Goal: Information Seeking & Learning: Learn about a topic

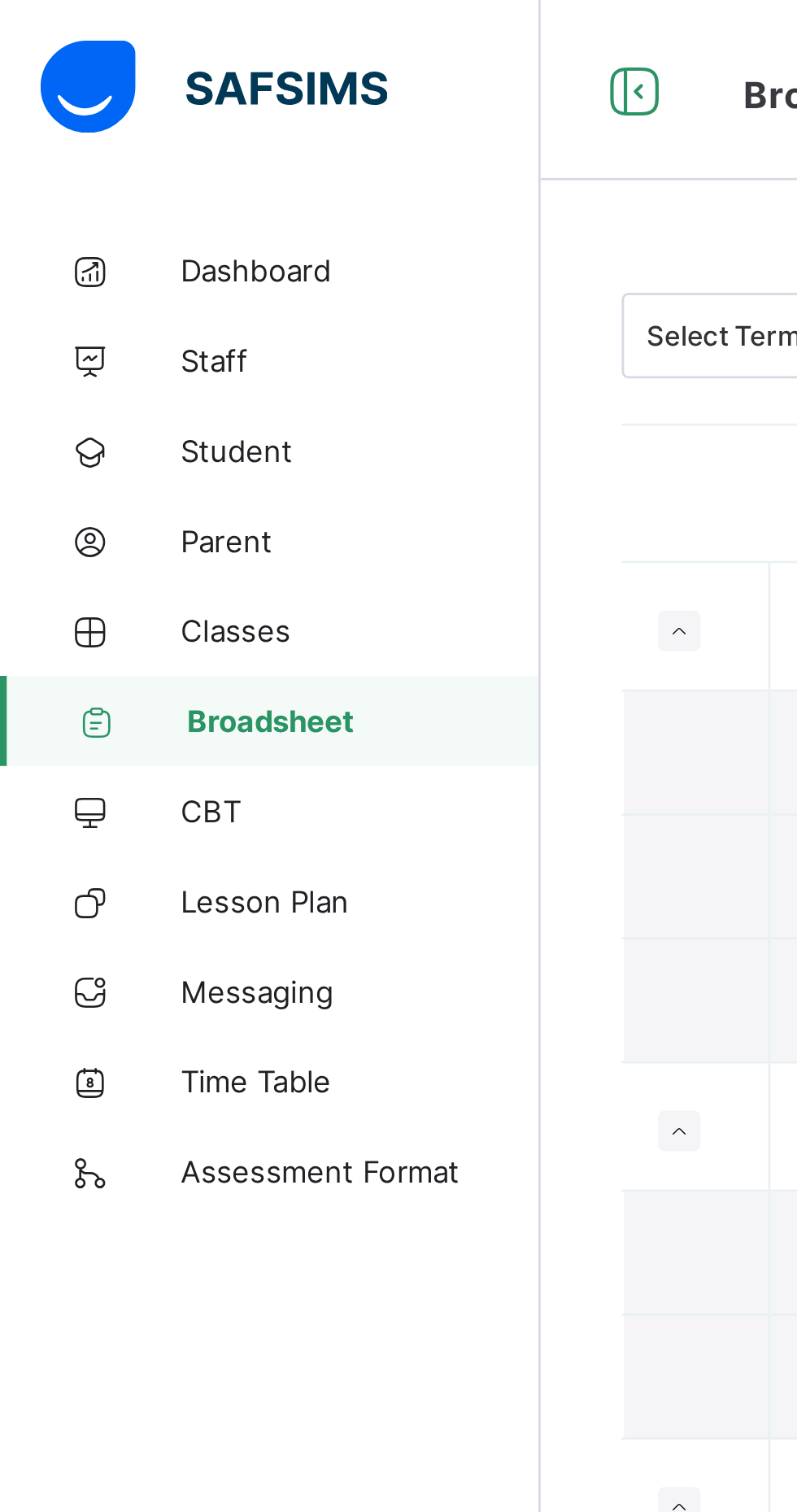
click at [79, 160] on span "Student" at bounding box center [130, 162] width 130 height 13
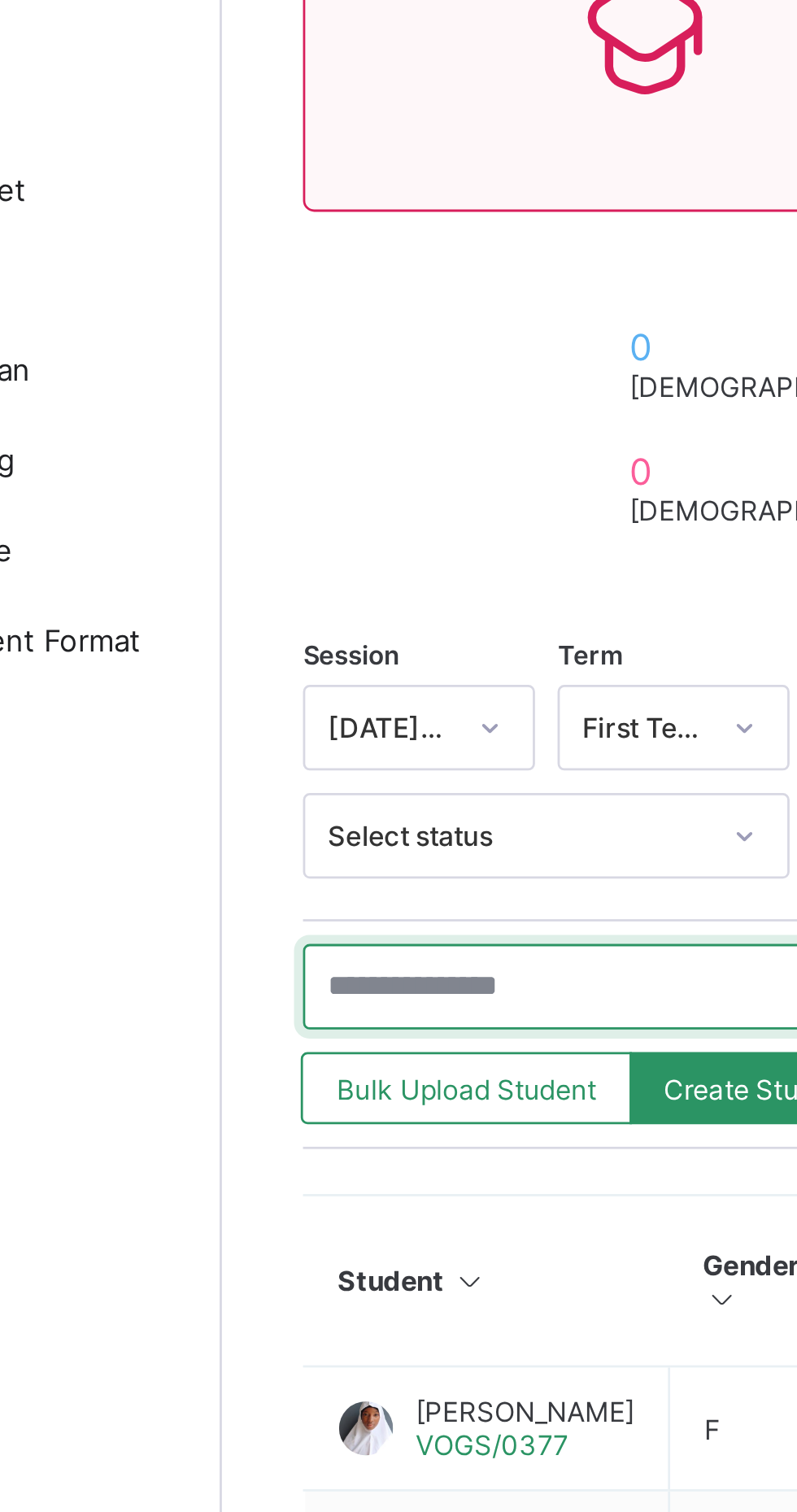
click at [295, 543] on input "text" at bounding box center [346, 548] width 244 height 31
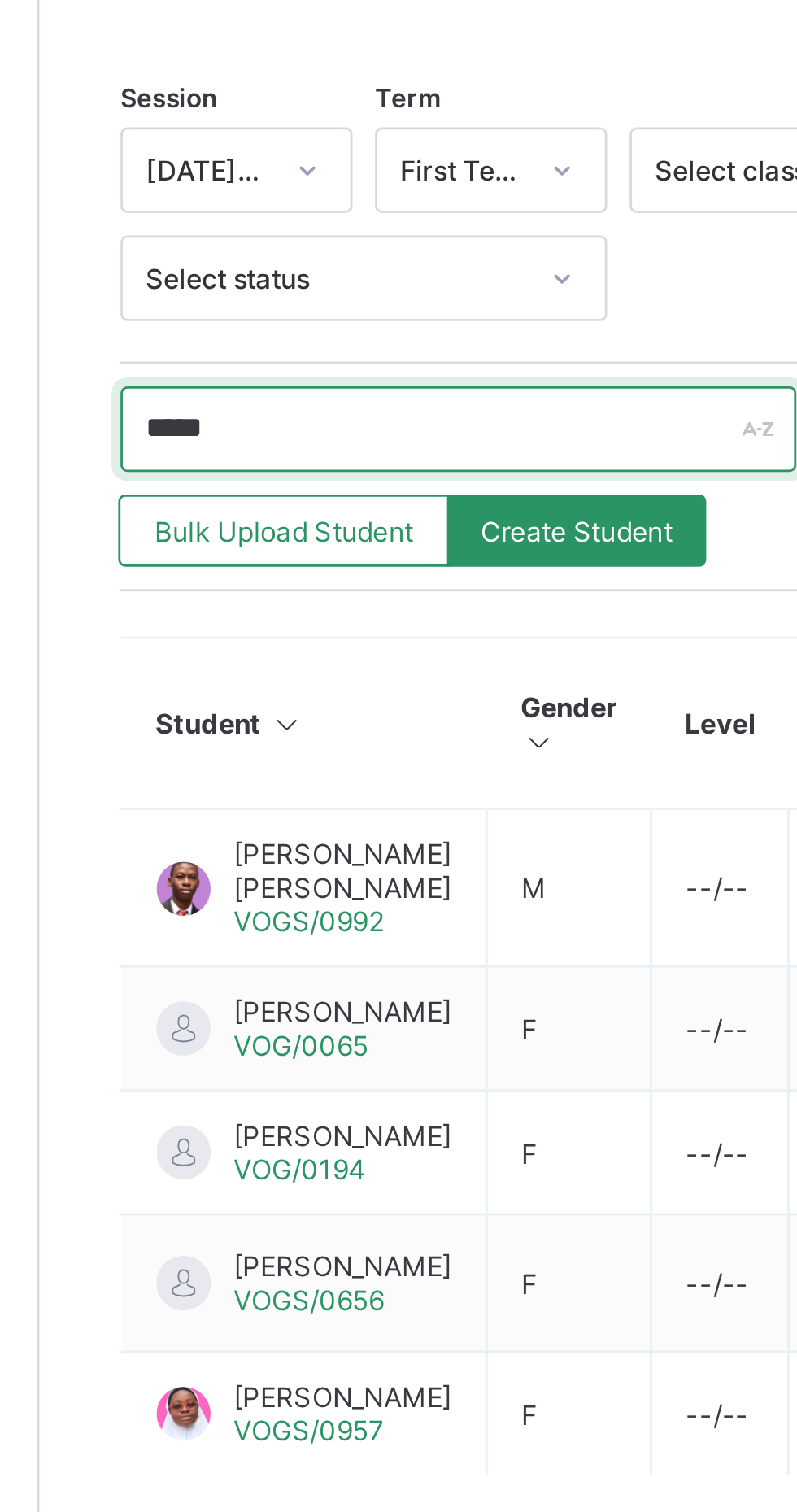
type input "******"
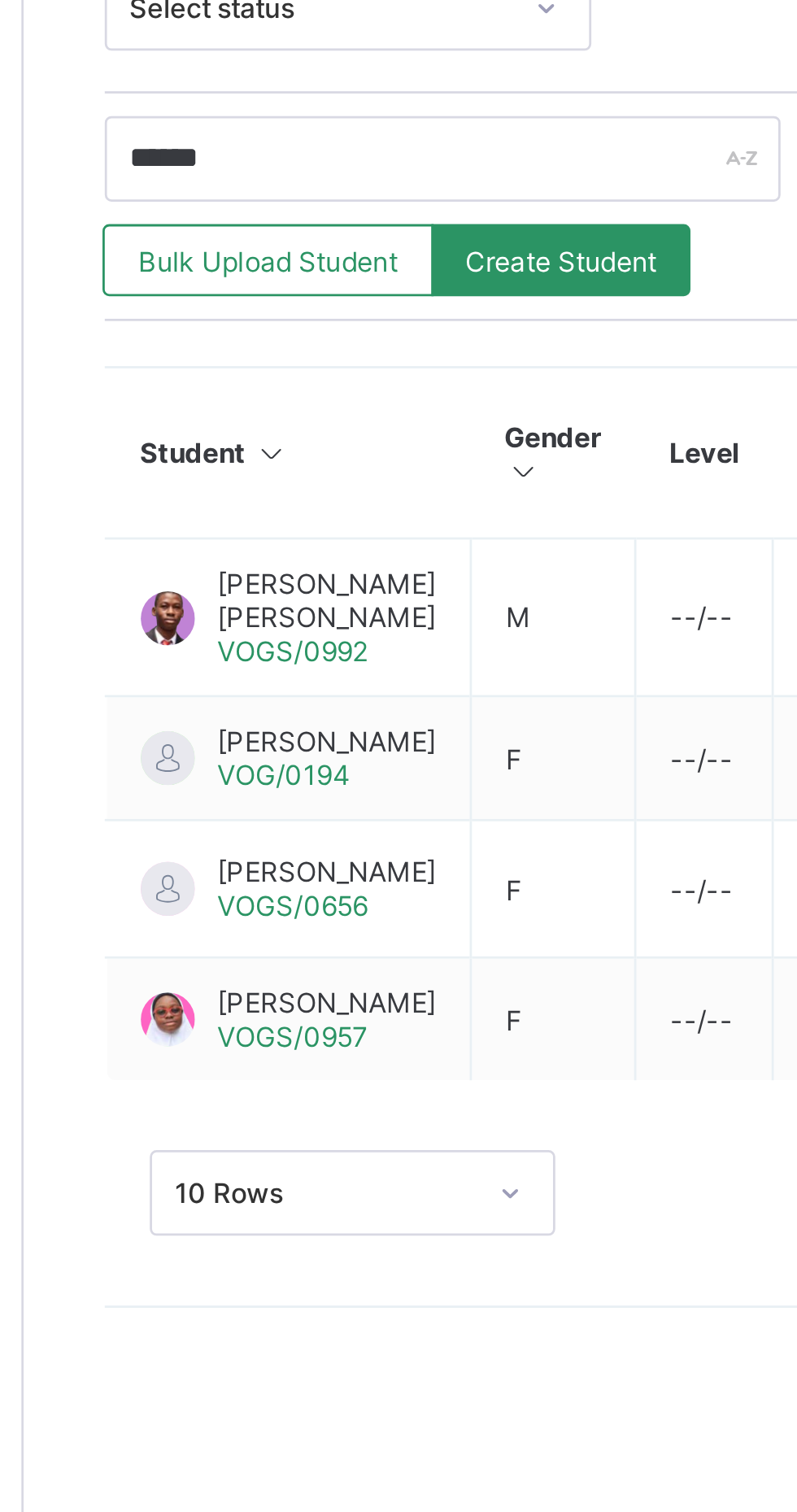
click at [294, 704] on span "[PERSON_NAME] [PERSON_NAME]" at bounding box center [304, 707] width 79 height 24
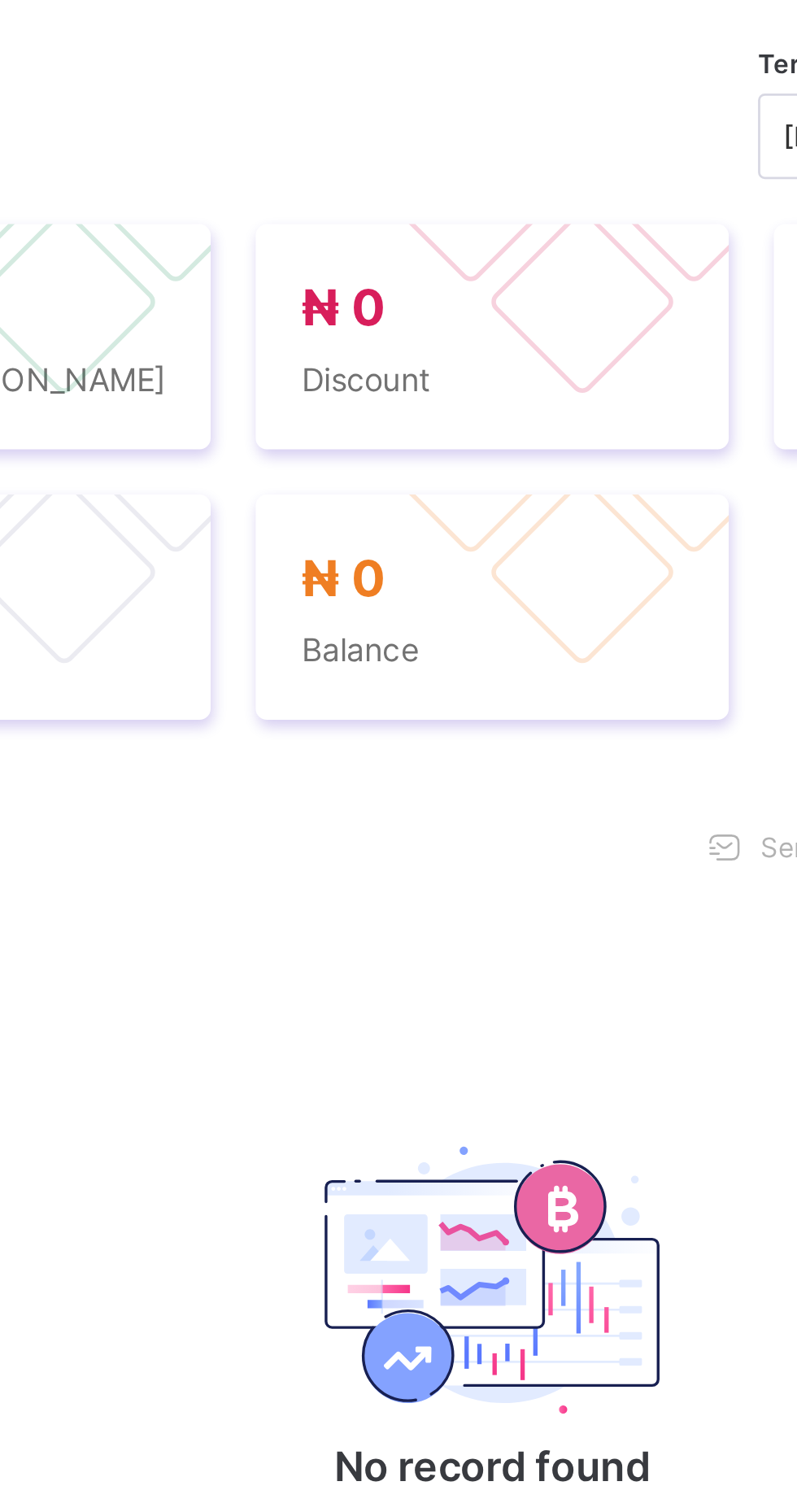
click at [411, 478] on span "Academic Timeline" at bounding box center [407, 471] width 87 height 12
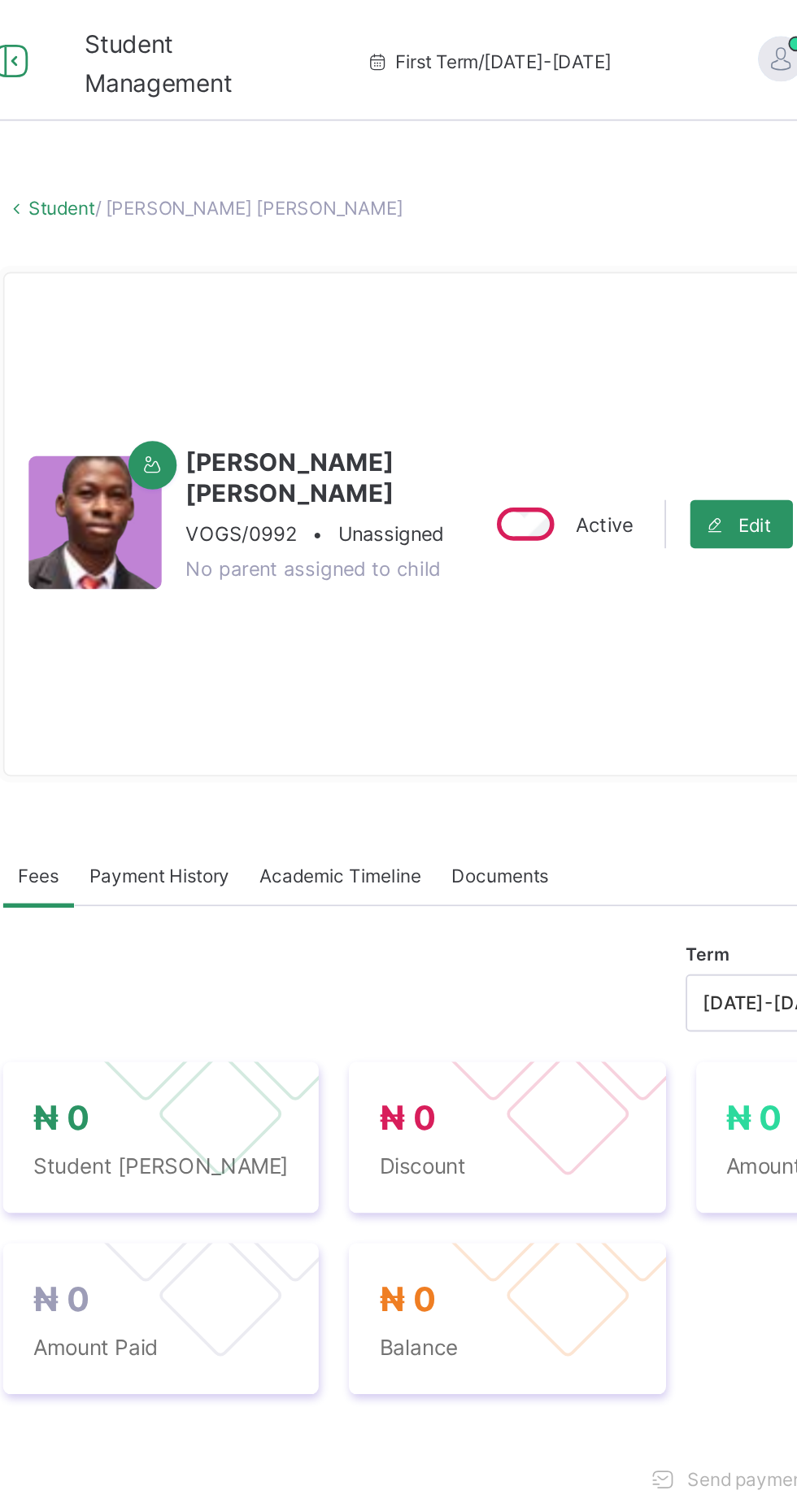
click at [405, 478] on span "Academic Timeline" at bounding box center [407, 471] width 87 height 12
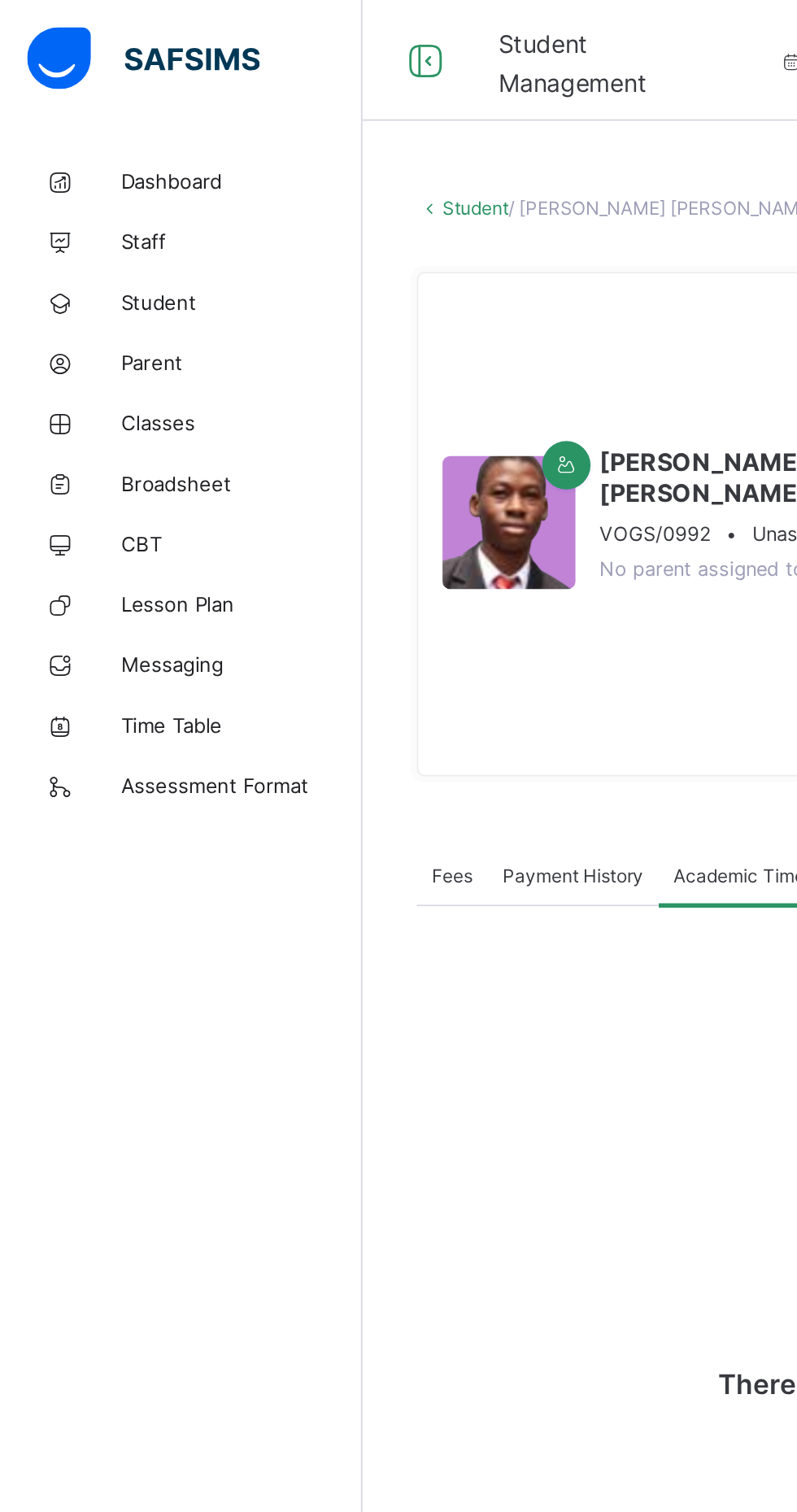
click at [83, 152] on link "Student" at bounding box center [97, 162] width 195 height 32
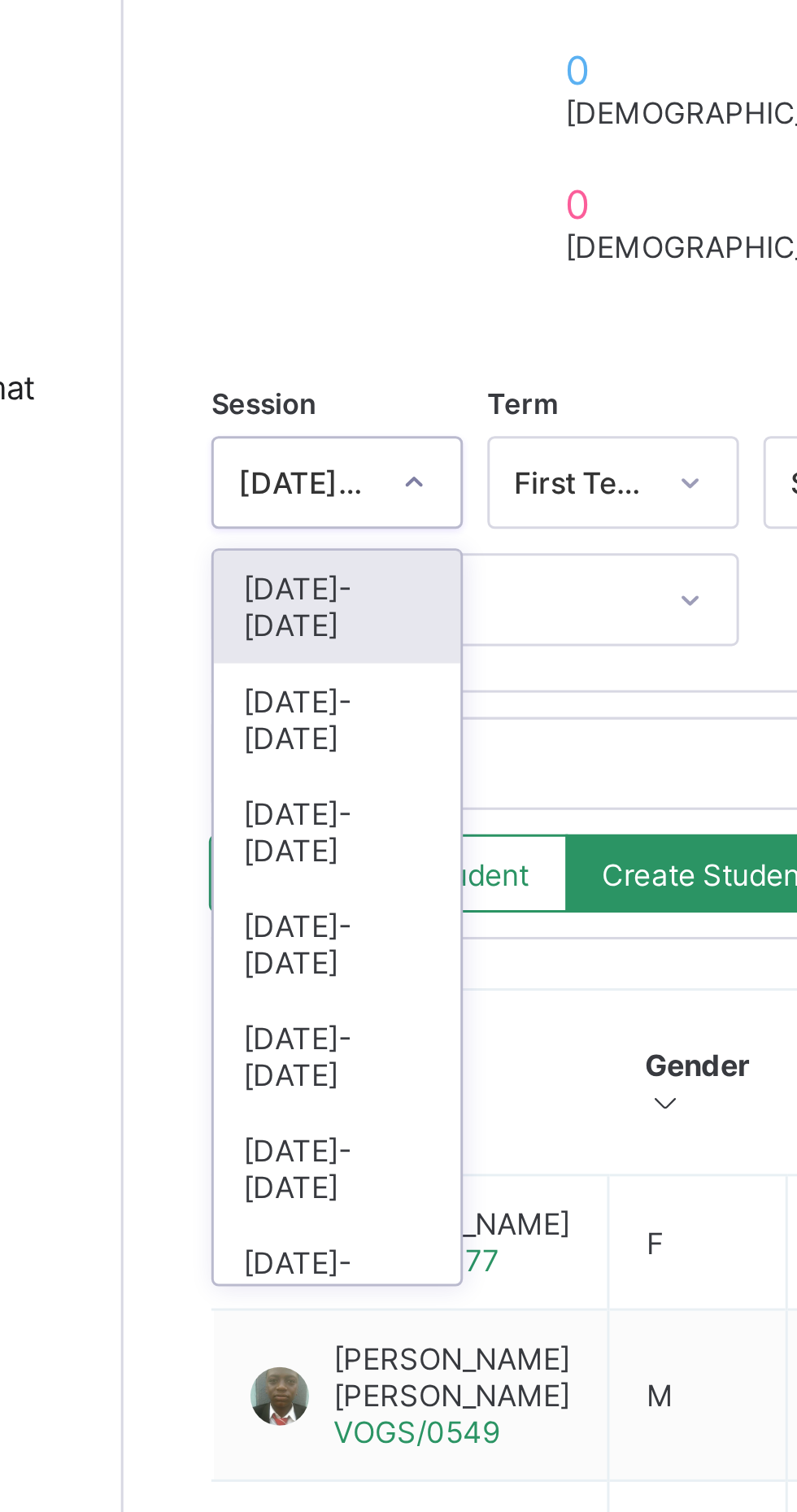
click at [254, 515] on div "[DATE]-[DATE]" at bounding box center [266, 534] width 82 height 37
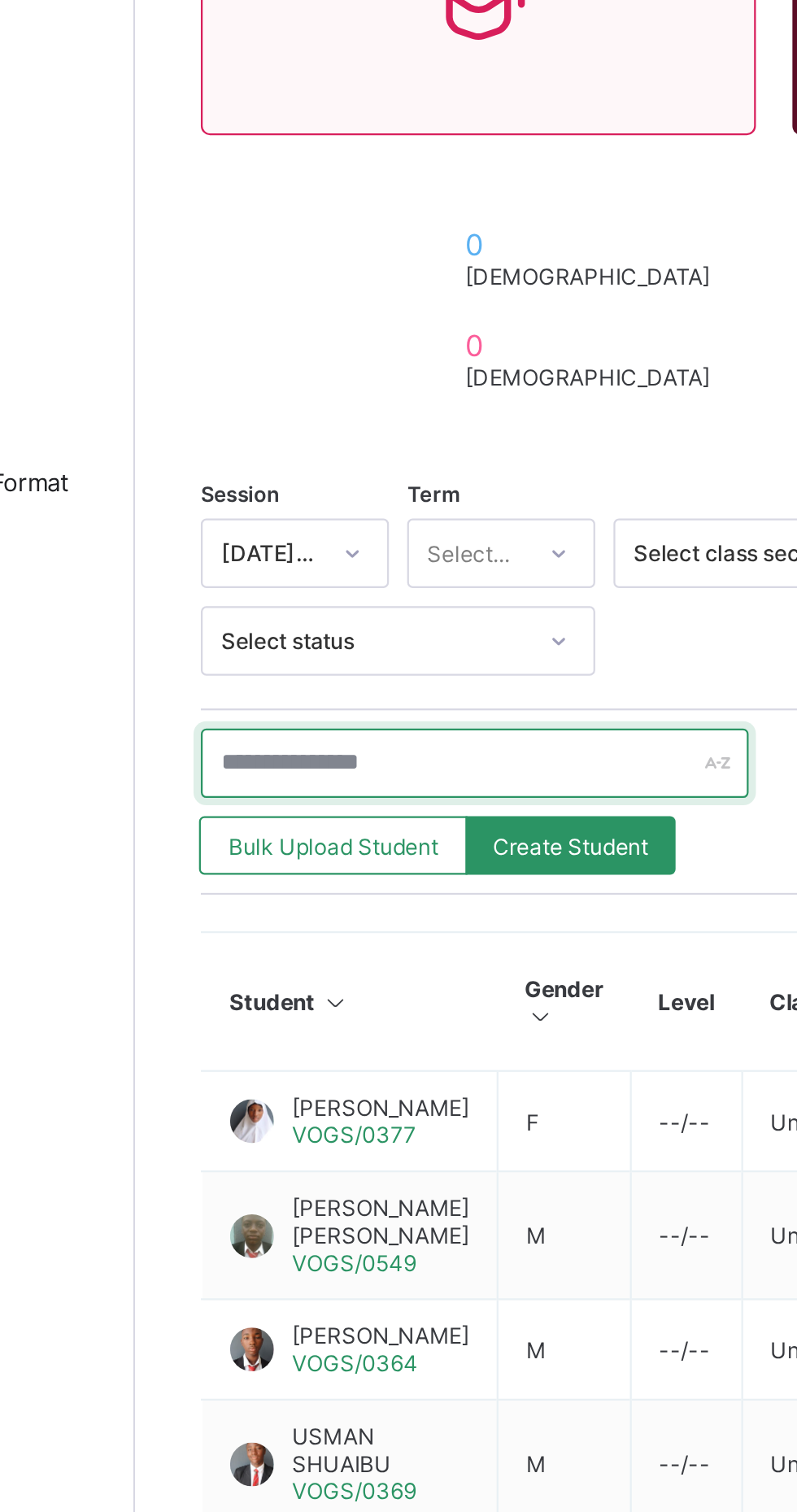
click at [277, 544] on input "text" at bounding box center [346, 548] width 244 height 31
click at [308, 546] on input "******" at bounding box center [346, 548] width 244 height 31
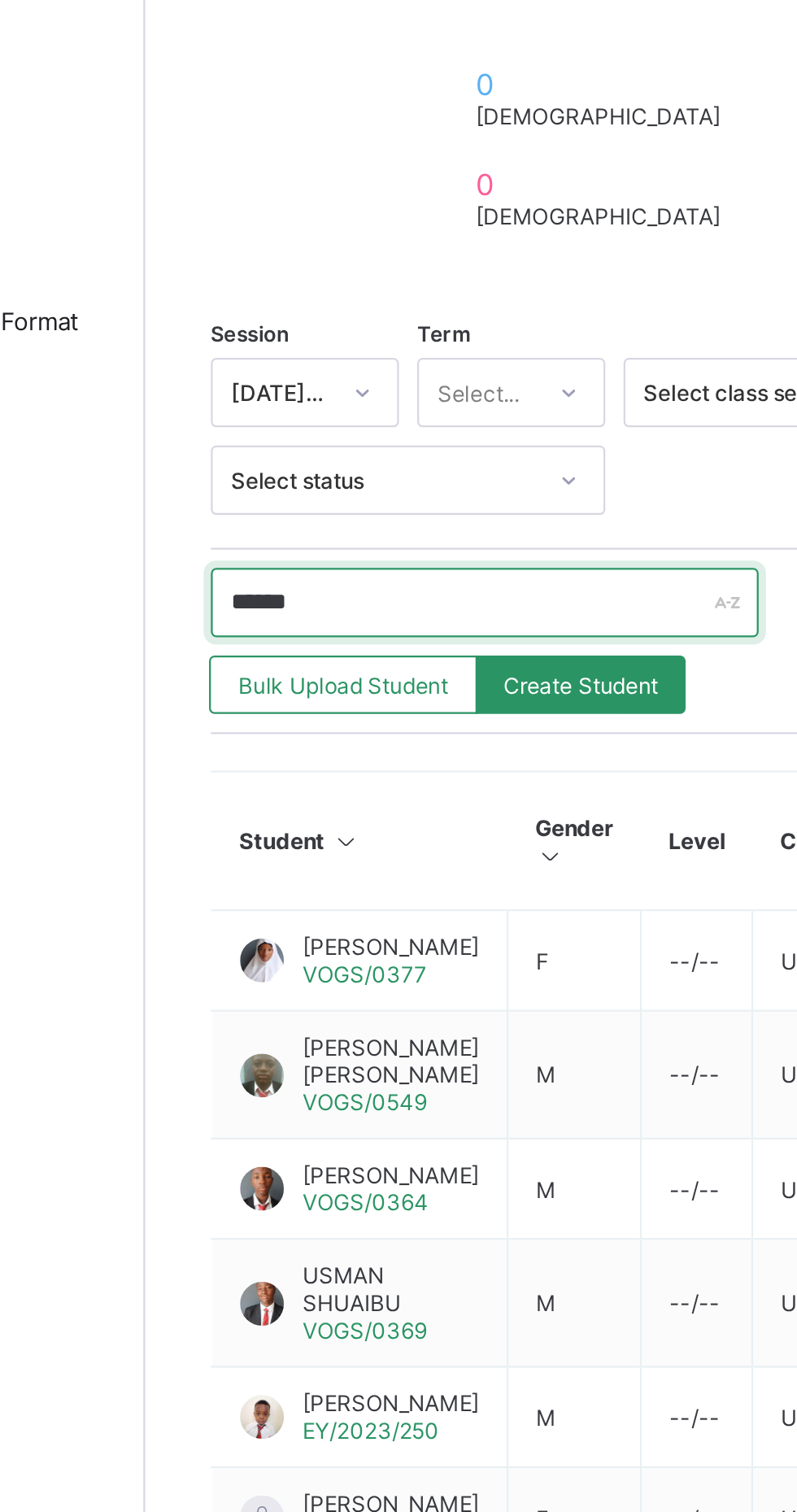
click at [295, 540] on input "******" at bounding box center [346, 548] width 244 height 31
type input "*"
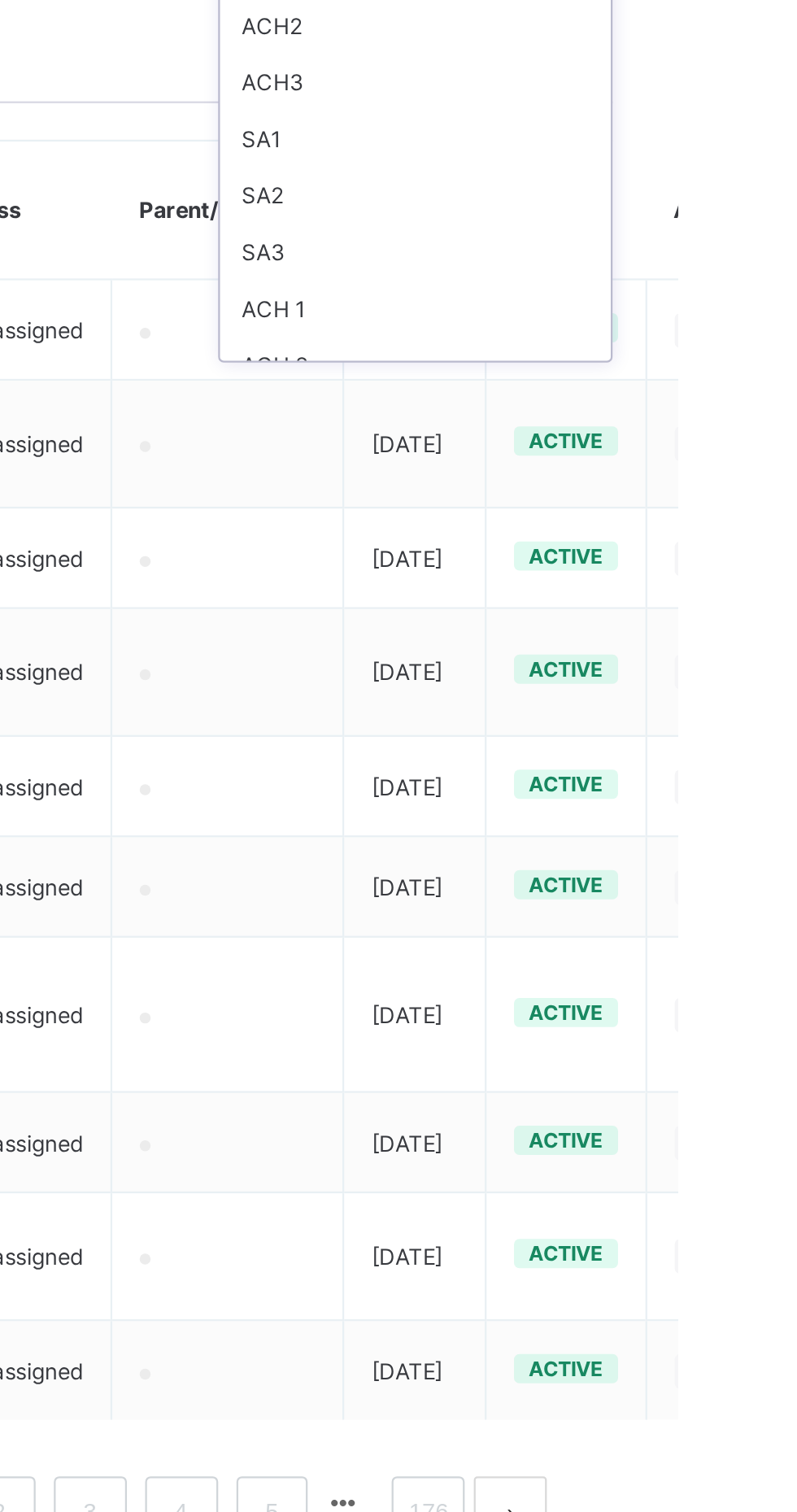
scroll to position [378, 0]
click at [627, 654] on div "SA3" at bounding box center [679, 667] width 174 height 25
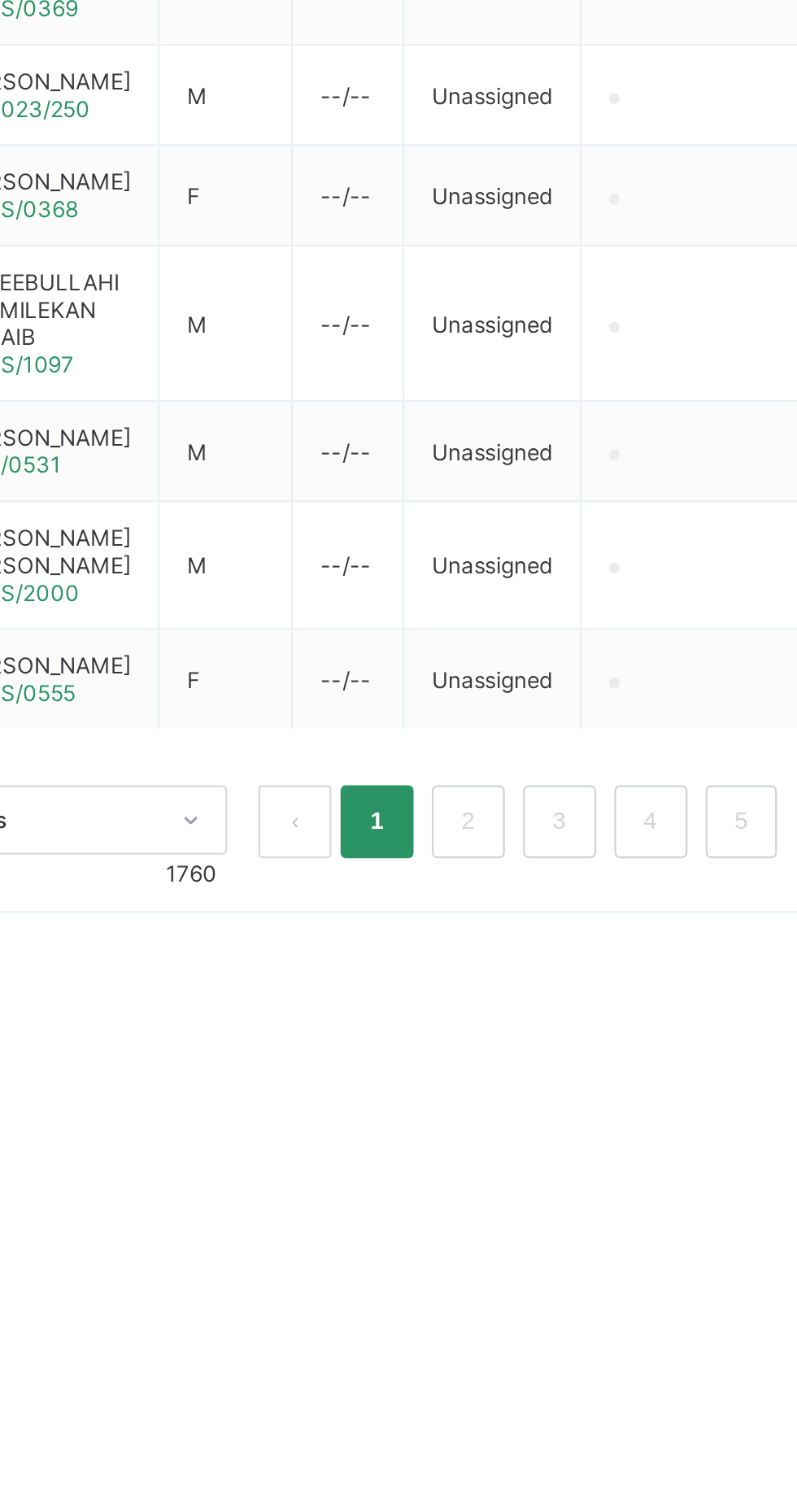
click at [496, 1302] on link "2" at bounding box center [494, 1292] width 15 height 21
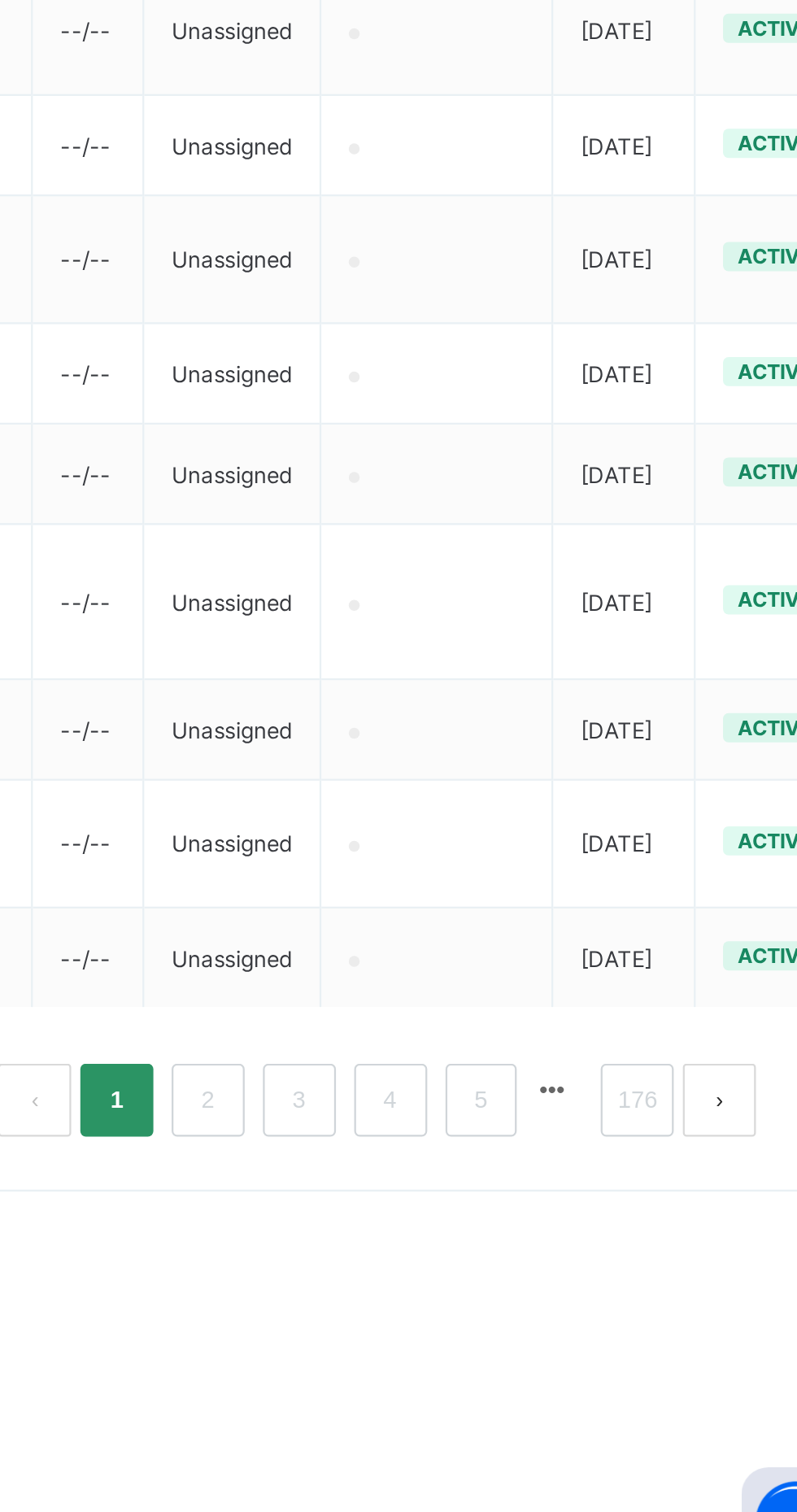
click at [494, 1302] on link "2" at bounding box center [494, 1292] width 15 height 21
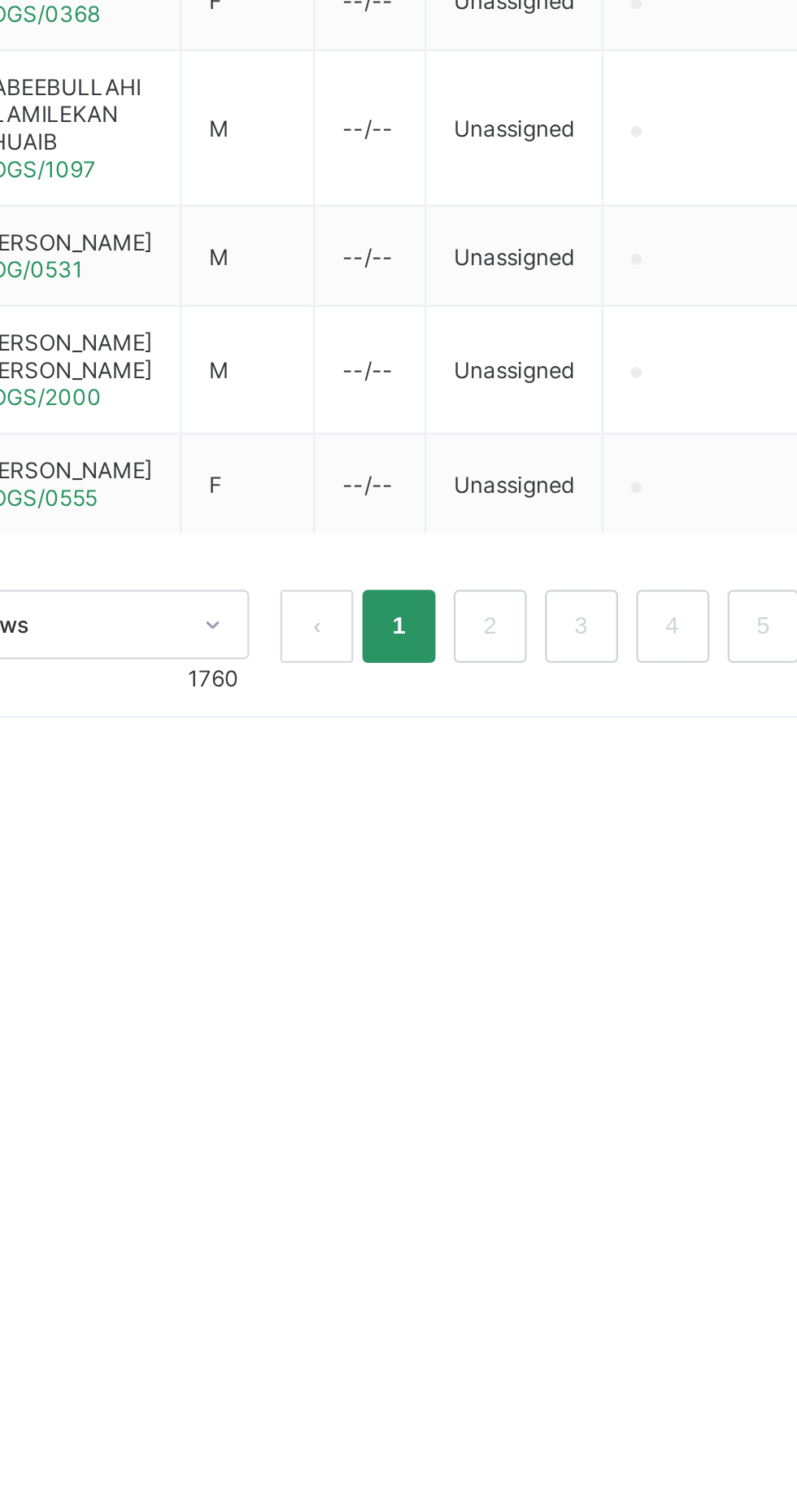
click at [535, 1302] on link "3" at bounding box center [535, 1292] width 15 height 21
click at [533, 1302] on link "3" at bounding box center [535, 1292] width 15 height 21
